Goal: Task Accomplishment & Management: Use online tool/utility

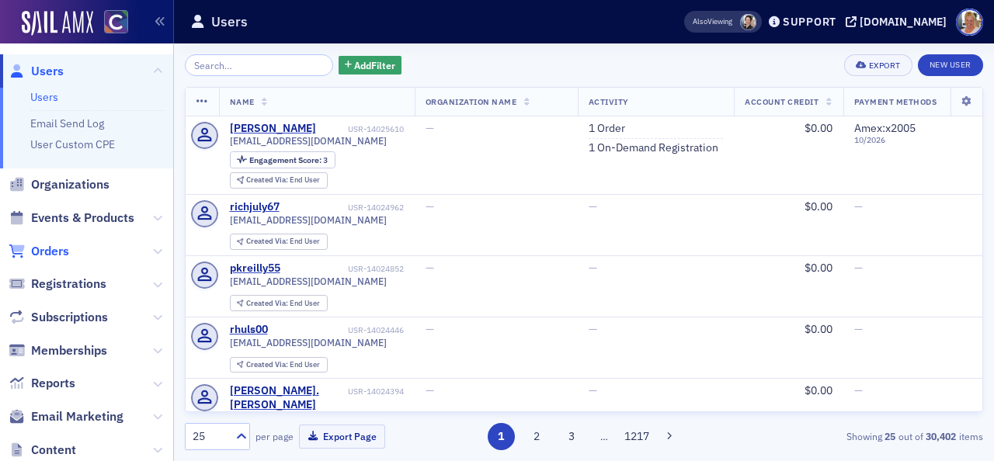
click at [56, 255] on span "Orders" at bounding box center [50, 251] width 38 height 17
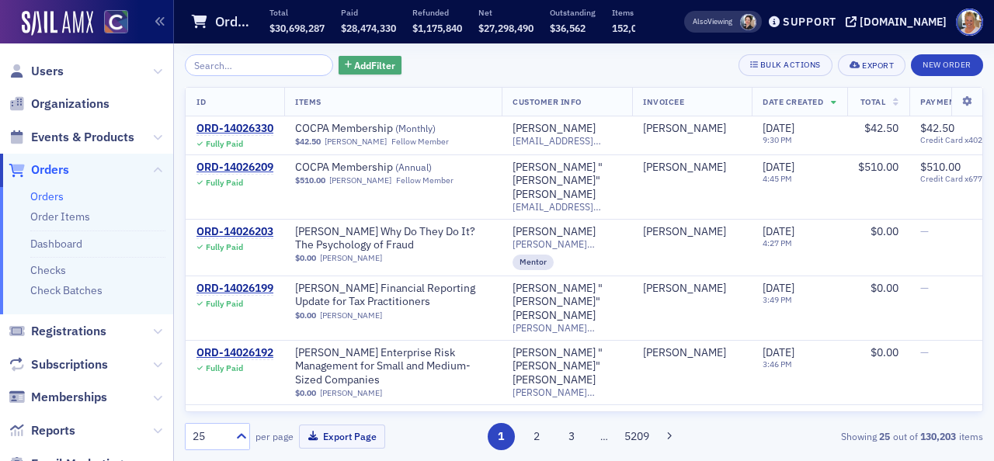
click at [355, 66] on span "Add Filter" at bounding box center [374, 65] width 41 height 14
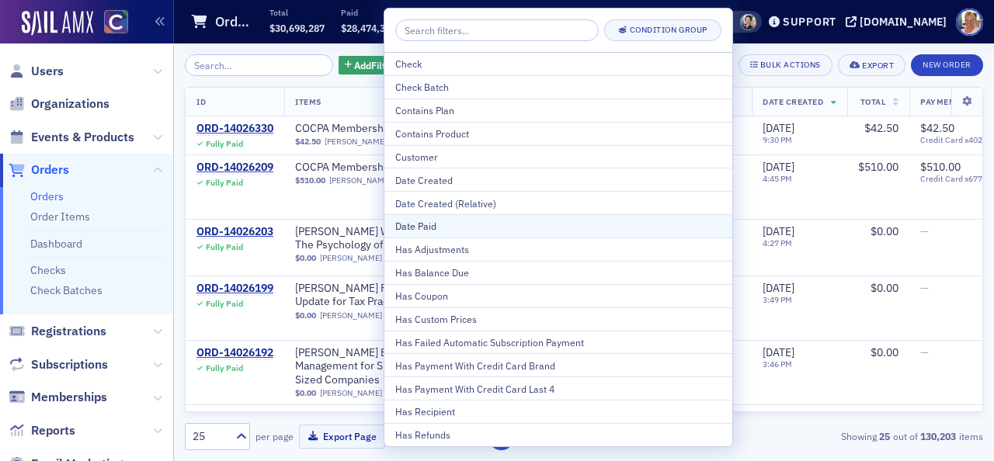
click at [427, 227] on div "Date Paid" at bounding box center [558, 226] width 326 height 14
select select "8"
select select "2025"
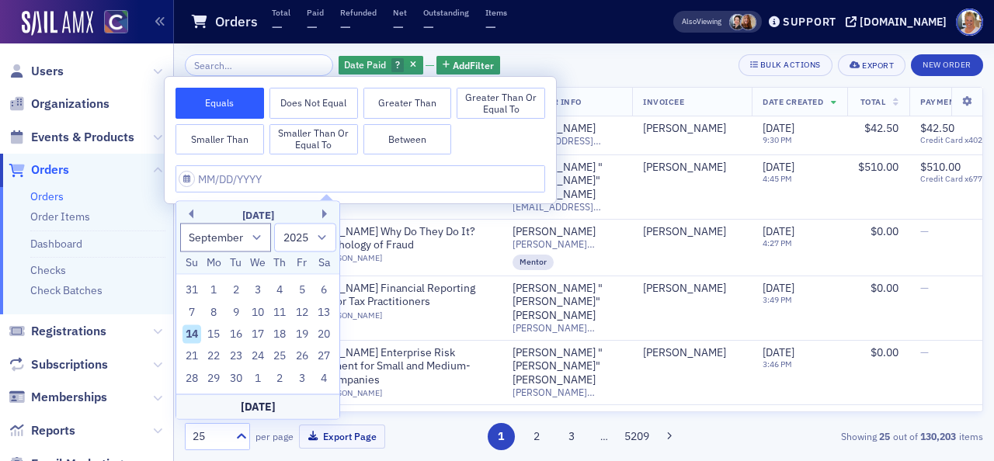
click at [501, 96] on button "Greater Than or Equal To" at bounding box center [501, 103] width 89 height 31
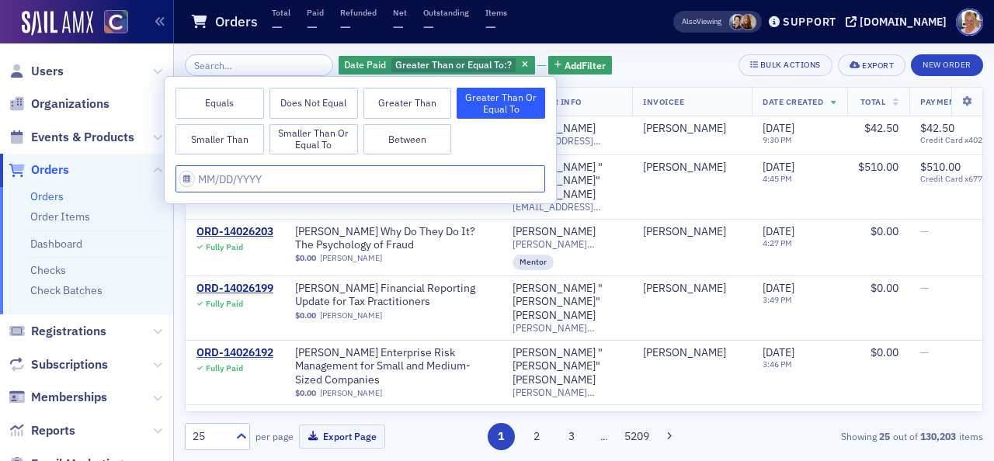
click at [276, 178] on input "text" at bounding box center [360, 178] width 370 height 27
select select "8"
select select "2025"
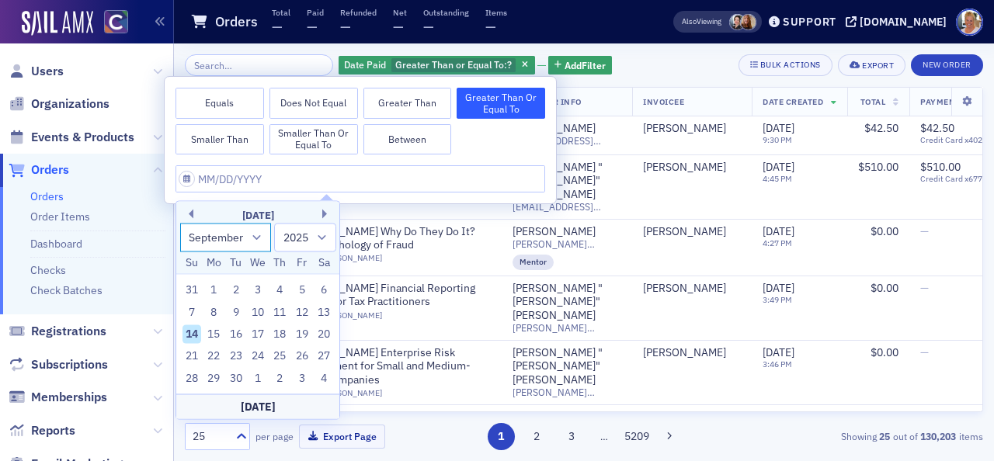
click at [258, 236] on select "January February March April May June July August September October November De…" at bounding box center [226, 237] width 92 height 29
select select "7"
click at [180, 223] on select "January February March April May June July August September October November De…" at bounding box center [226, 237] width 92 height 29
click at [303, 291] on div "1" at bounding box center [302, 290] width 19 height 19
type input "[DATE]"
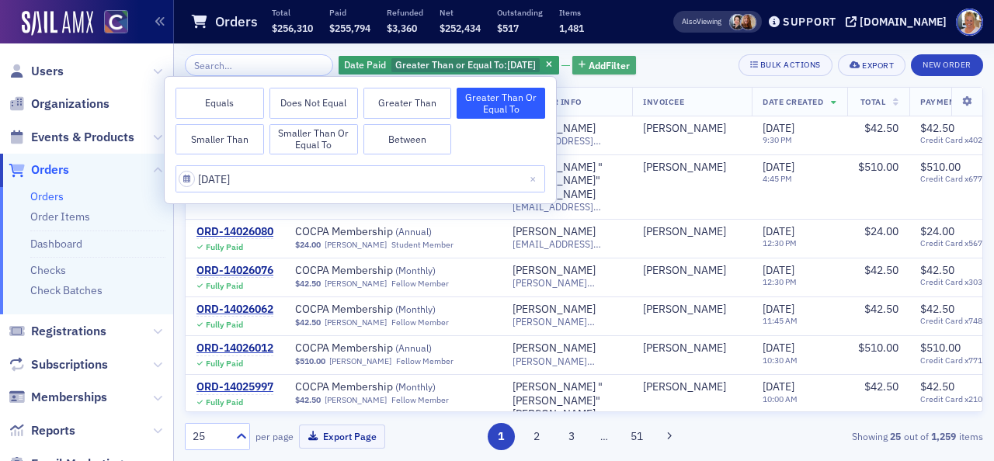
click at [603, 65] on span "Add Filter" at bounding box center [609, 65] width 41 height 14
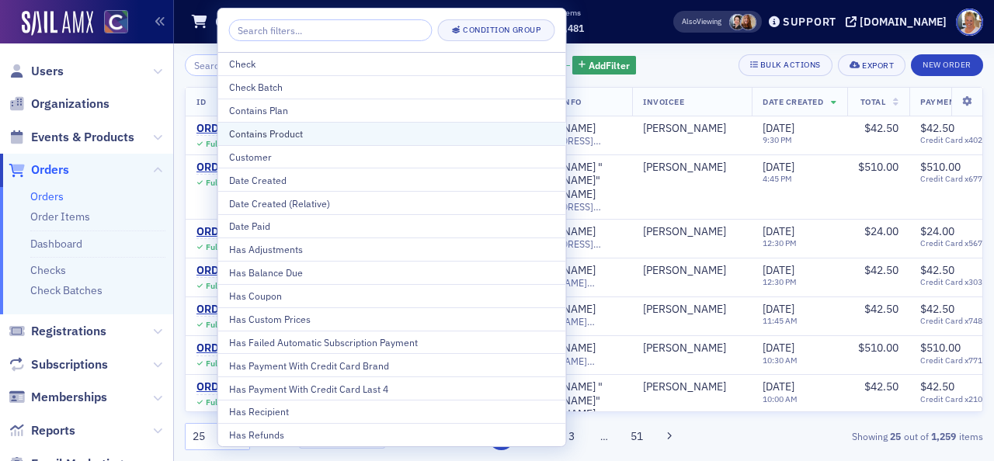
click at [280, 133] on div "Contains Product" at bounding box center [392, 134] width 326 height 14
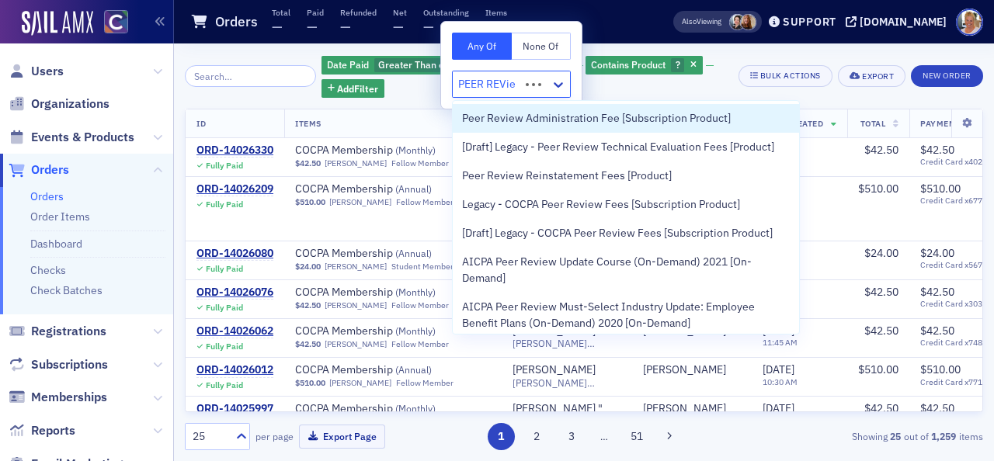
type input "PEER REView"
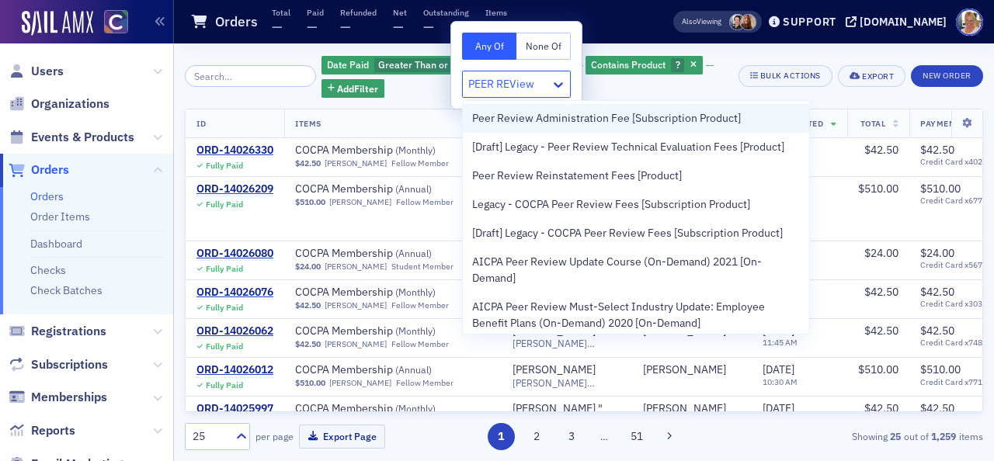
click at [509, 113] on span "Peer Review Administration Fee [Subscription Product]" at bounding box center [606, 118] width 269 height 16
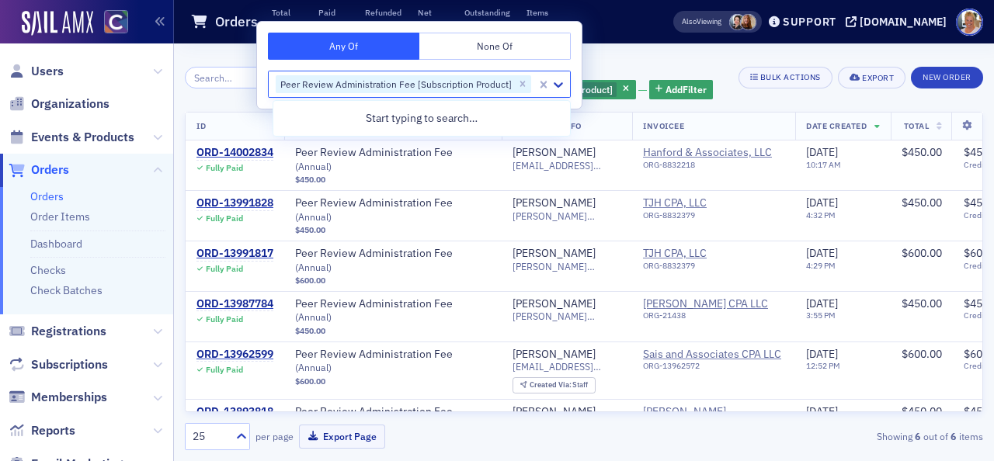
click at [241, 99] on div "Date Paid Greater Than or Equal To : [DATE] and Contains Product Peer Review Ad…" at bounding box center [456, 77] width 543 height 47
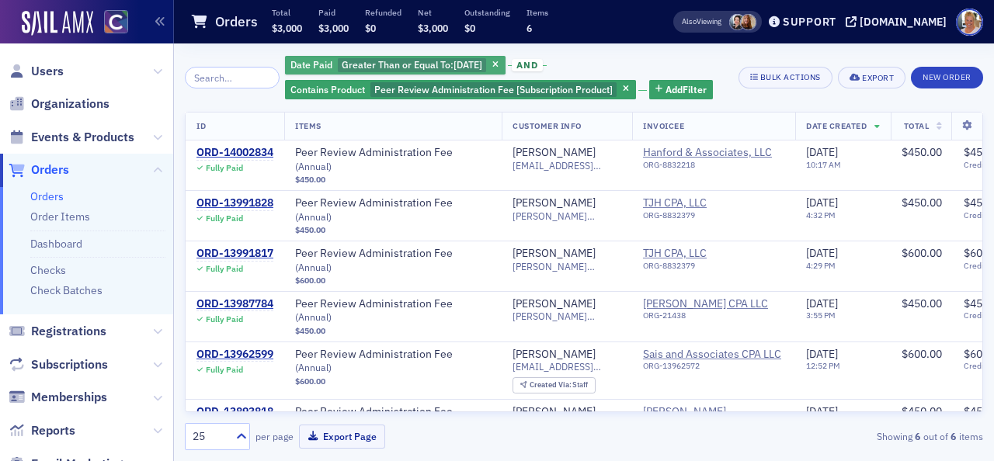
click at [380, 61] on span "Greater Than or Equal To :" at bounding box center [398, 64] width 112 height 12
select select "7"
select select "2025"
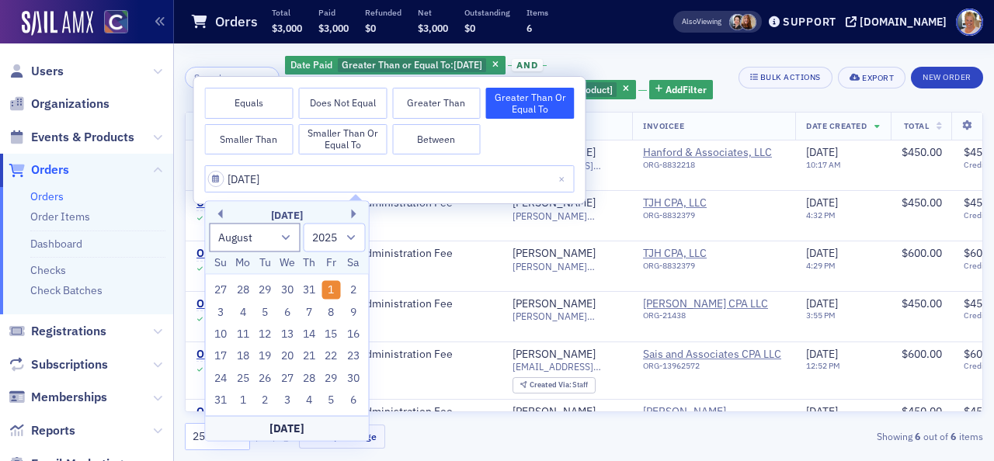
click at [603, 109] on div "Date Paid Greater Than or Equal To : [DATE] and Contains Product Peer Review Ad…" at bounding box center [584, 252] width 798 height 396
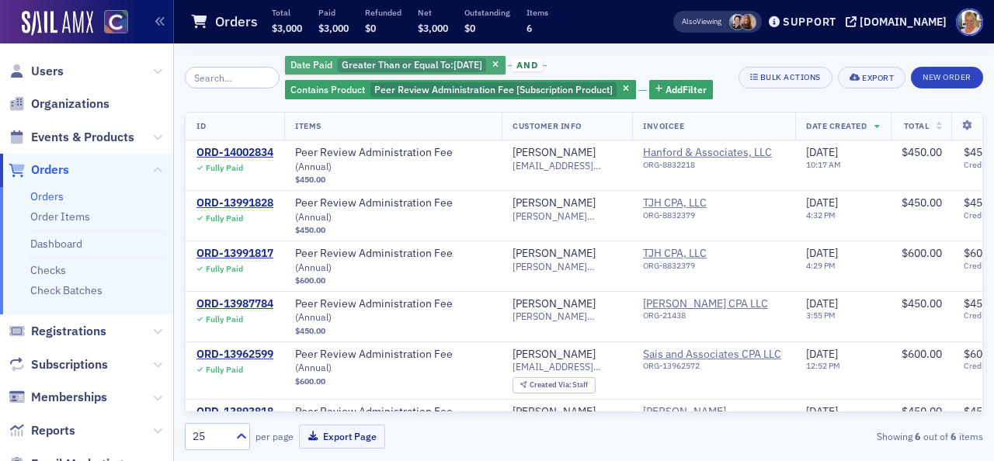
click at [473, 63] on span "[DATE]" at bounding box center [467, 64] width 29 height 12
select select "7"
select select "2025"
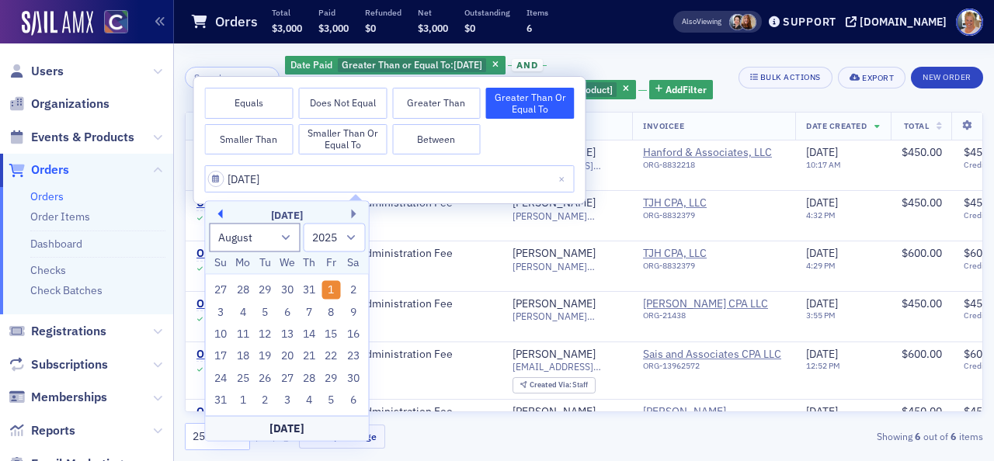
click at [220, 213] on button "Previous Month" at bounding box center [218, 214] width 9 height 9
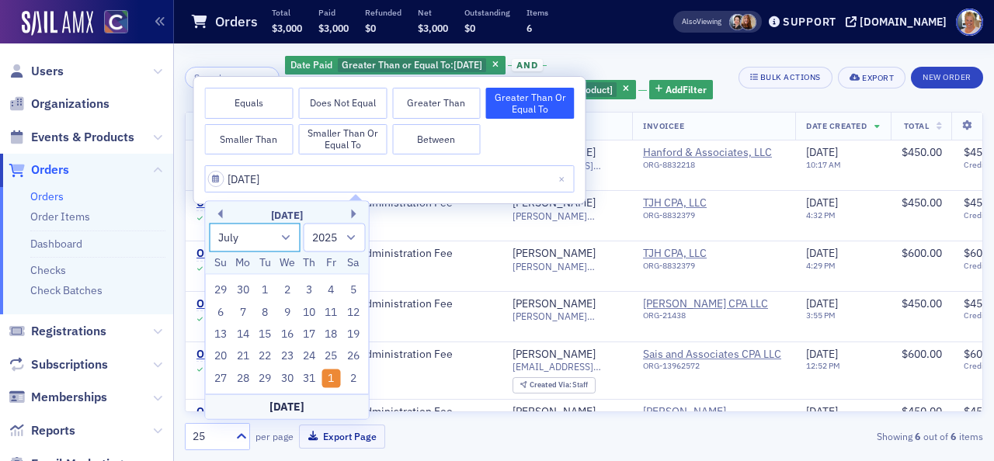
click at [279, 237] on select "January February March April May June July August September October November De…" at bounding box center [255, 237] width 92 height 29
select select "0"
click at [209, 223] on select "January February March April May June July August September October November De…" at bounding box center [255, 237] width 92 height 29
click at [266, 309] on div "7" at bounding box center [264, 312] width 19 height 19
type input "[DATE]"
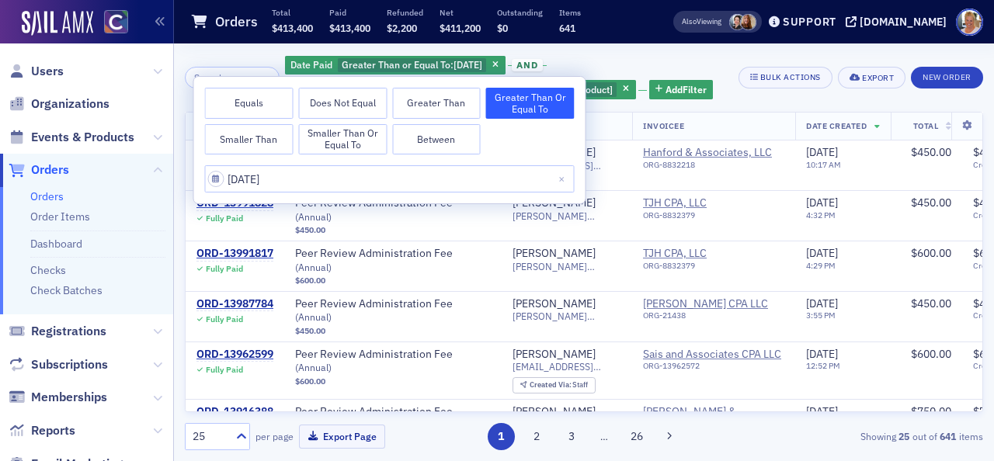
click at [769, 98] on div "Date Paid Greater Than or Equal To : [DATE] and Contains Product Peer Review Ad…" at bounding box center [584, 77] width 798 height 47
